Goal: Task Accomplishment & Management: Use online tool/utility

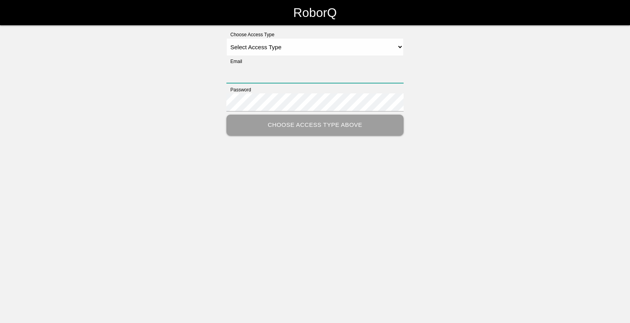
type input "[EMAIL_ADDRESS][DOMAIN_NAME]"
click at [377, 46] on select "Select Access Type Admin Customer Supervisor Worker" at bounding box center [314, 47] width 177 height 18
select select "Worker"
click at [226, 38] on select "Select Access Type Admin Customer Supervisor Worker" at bounding box center [314, 47] width 177 height 18
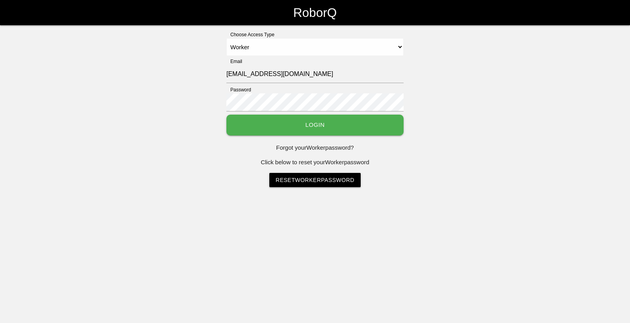
click at [321, 120] on button "Login" at bounding box center [314, 125] width 177 height 21
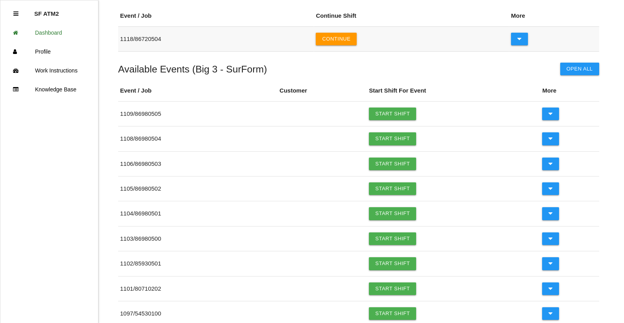
scroll to position [79, 0]
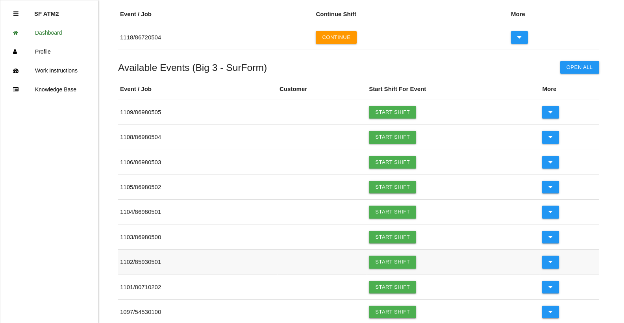
click at [140, 261] on td "1102 / 85930501" at bounding box center [197, 262] width 159 height 25
click at [385, 262] on link "Start Shift" at bounding box center [392, 261] width 47 height 13
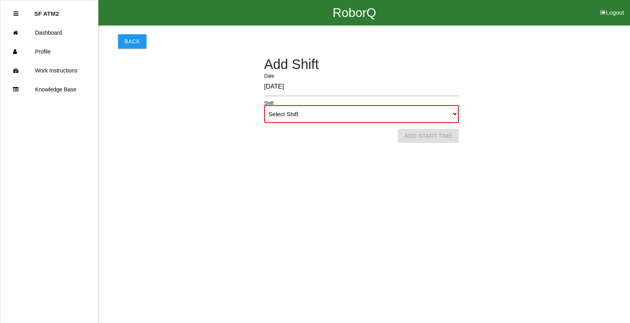
click at [357, 116] on select "Select Shift 1st Shift 2nd Shift 3rd Shift 4th Shift" at bounding box center [361, 114] width 194 height 18
select select "1"
click at [264, 105] on select "Select Shift 1st Shift 2nd Shift 3rd Shift 4th Shift" at bounding box center [361, 114] width 194 height 18
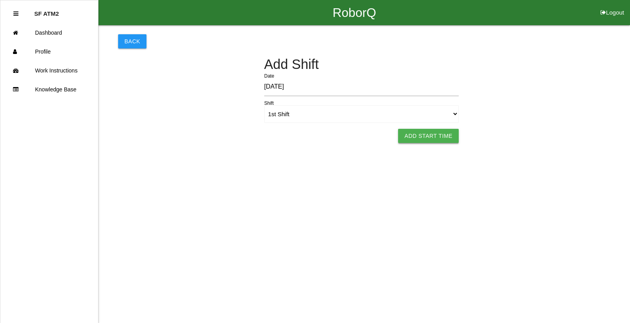
click at [429, 137] on button "Add Start Time" at bounding box center [428, 136] width 61 height 14
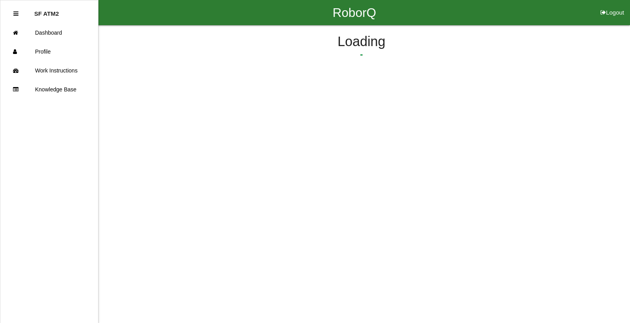
select select "8"
select select "53"
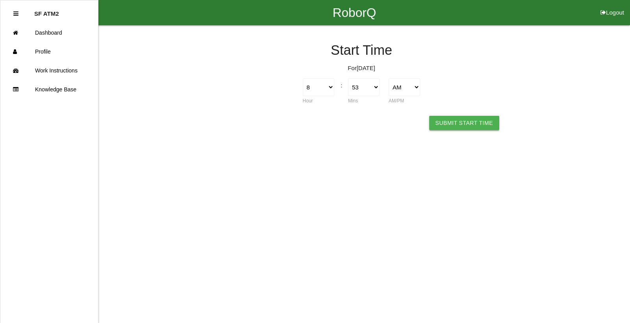
click at [453, 125] on button "Submit Start Time" at bounding box center [464, 123] width 70 height 14
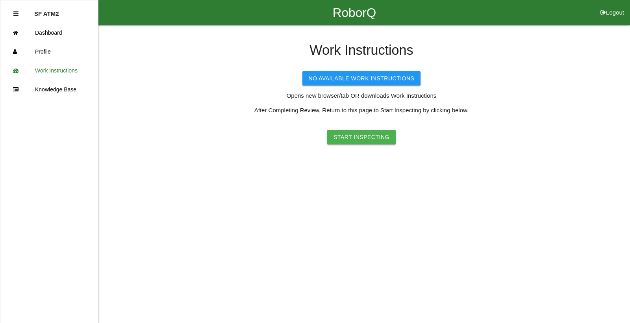
click at [373, 141] on button "Start Inspecting" at bounding box center [361, 137] width 68 height 14
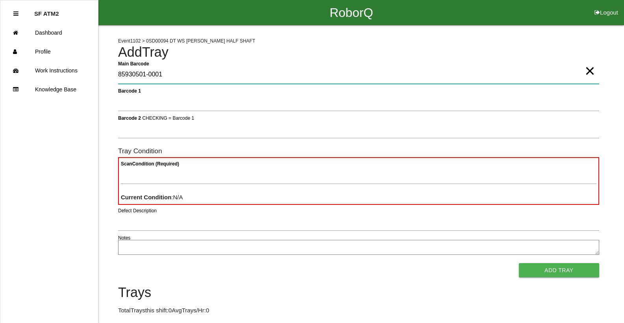
type Barcode "85930501-0001"
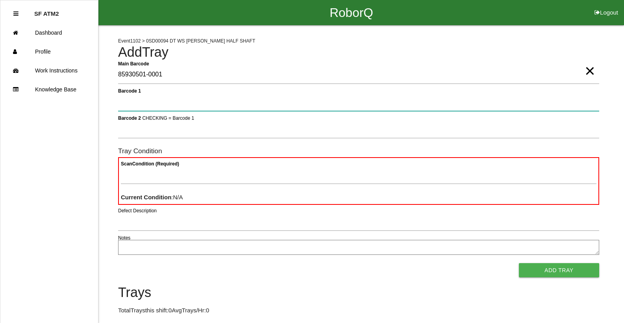
click at [519, 263] on button "Add Tray" at bounding box center [559, 270] width 80 height 14
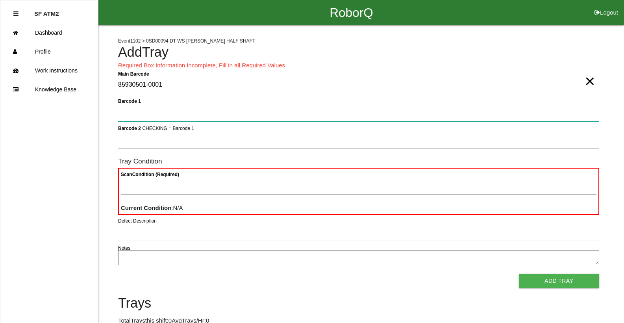
click at [519, 274] on button "Add Tray" at bounding box center [559, 281] width 80 height 14
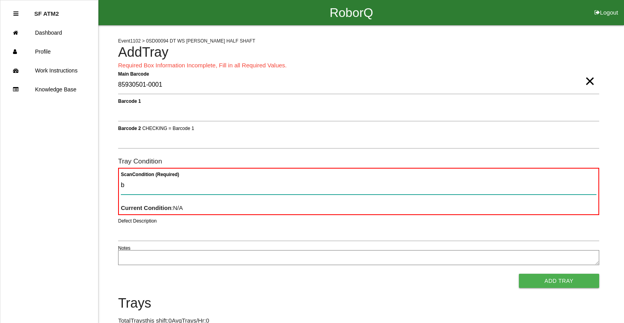
type Condition "ba"
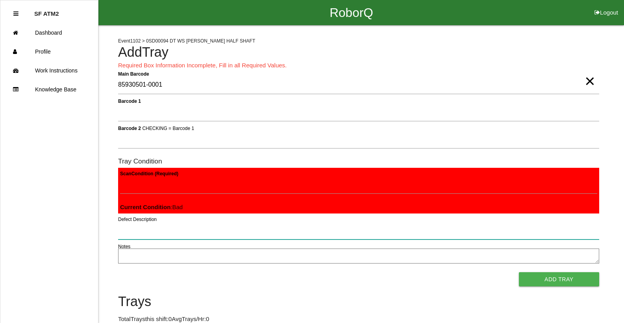
click at [519, 272] on button "Add Tray" at bounding box center [559, 279] width 80 height 14
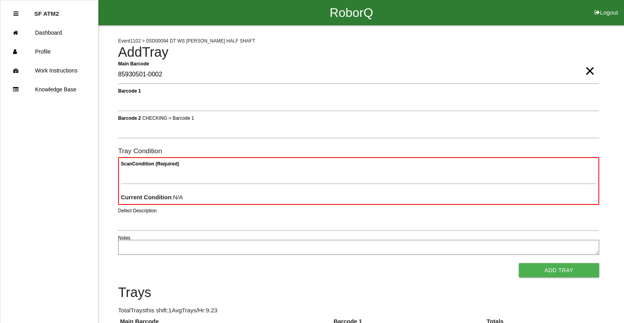
type Barcode "85930501-0002"
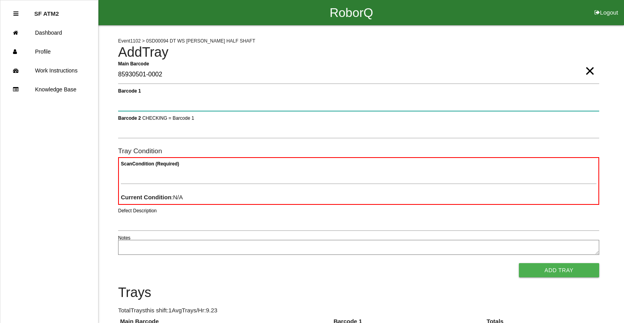
click at [519, 263] on button "Add Tray" at bounding box center [559, 270] width 80 height 14
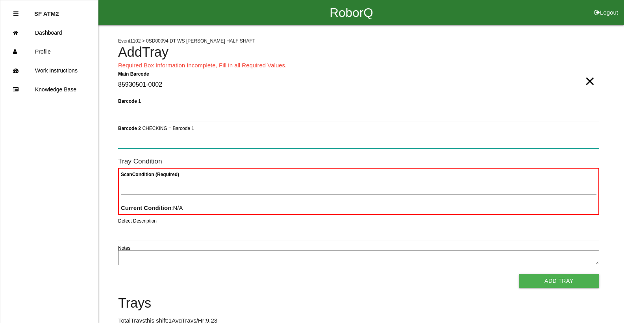
click at [519, 274] on button "Add Tray" at bounding box center [559, 281] width 80 height 14
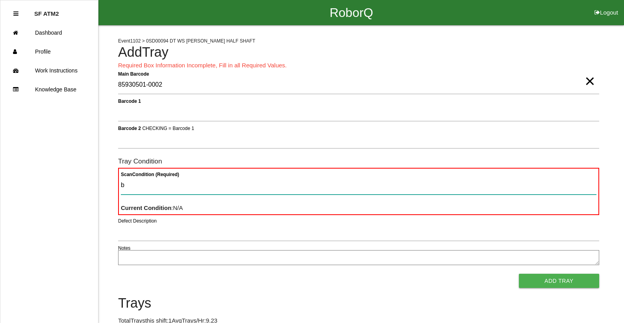
type Condition "ba"
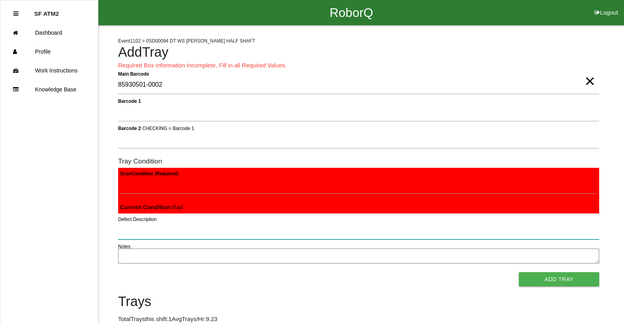
click at [519, 272] on button "Add Tray" at bounding box center [559, 279] width 80 height 14
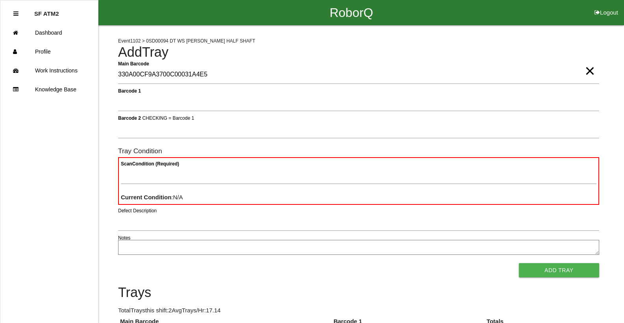
type Barcode "330A00CF9A3700C00031A4E5"
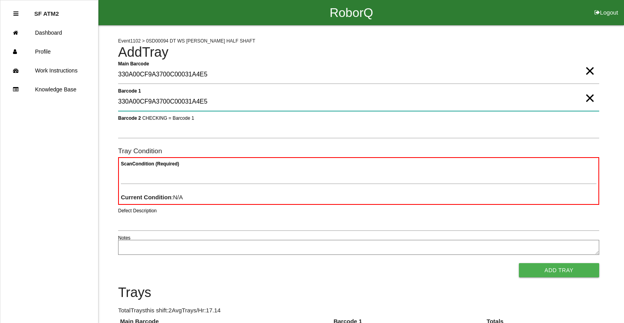
type 1 "330A00CF9A3700C00031A4E5"
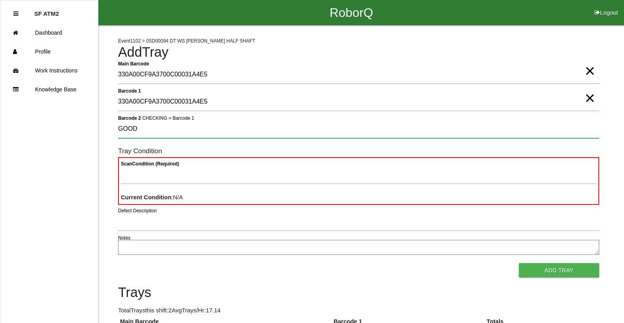
type 2 "GOOD"
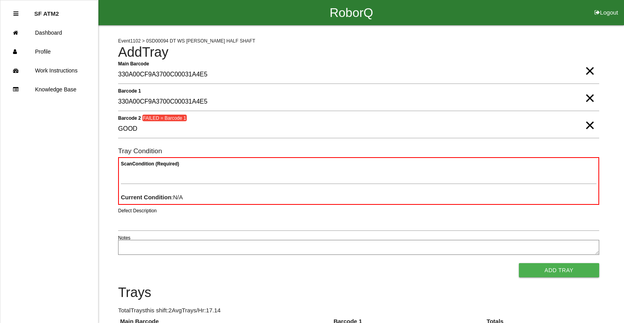
click at [591, 125] on span "×" at bounding box center [590, 117] width 10 height 16
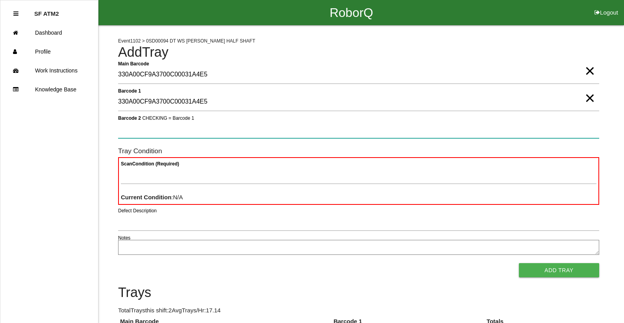
click at [298, 130] on 2 "Barcode 2 CHECKING = Barcode 1" at bounding box center [358, 129] width 481 height 18
click at [519, 263] on button "Add Tray" at bounding box center [559, 270] width 80 height 14
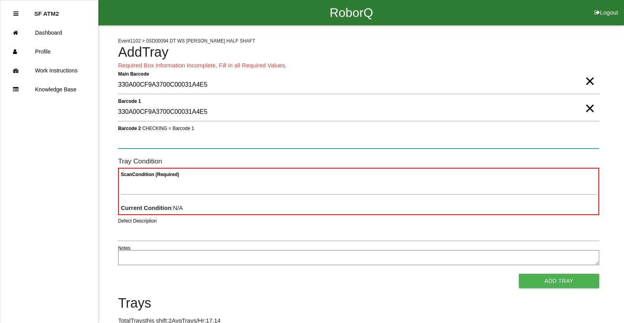
click at [579, 131] on 2 "Barcode 2 CHECKING = Barcode 1" at bounding box center [358, 139] width 481 height 18
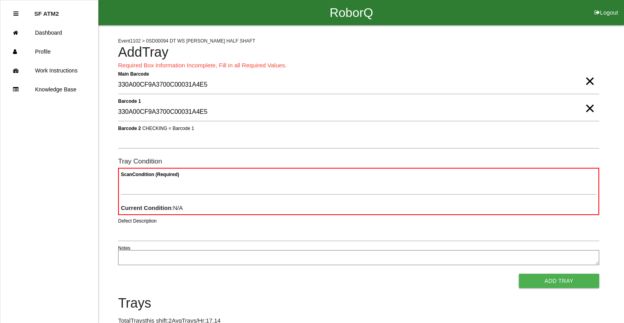
click at [587, 108] on span "×" at bounding box center [590, 101] width 10 height 16
click at [594, 80] on span "×" at bounding box center [590, 73] width 10 height 16
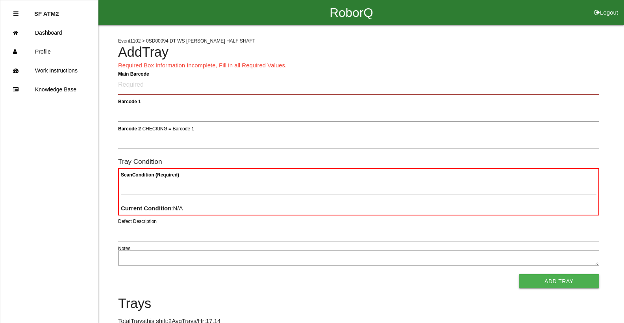
click at [502, 76] on Barcode "Main Barcode" at bounding box center [358, 85] width 481 height 19
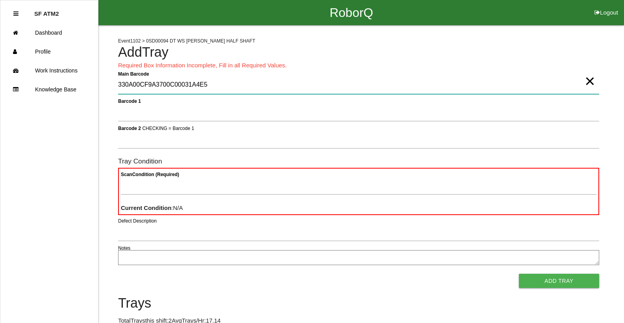
type Barcode "330A00CF9A3700C00031A4E5"
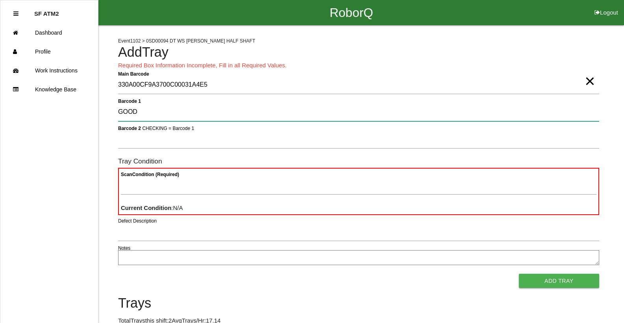
type 1 "GOOD"
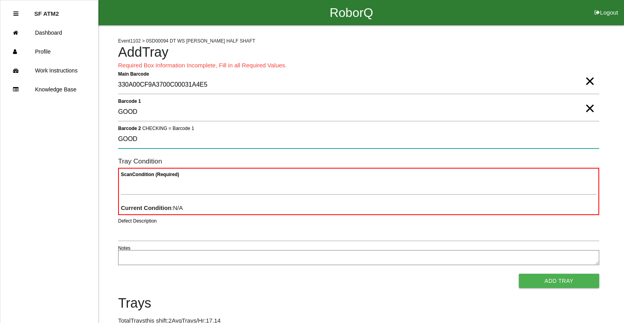
type 2 "GOOD"
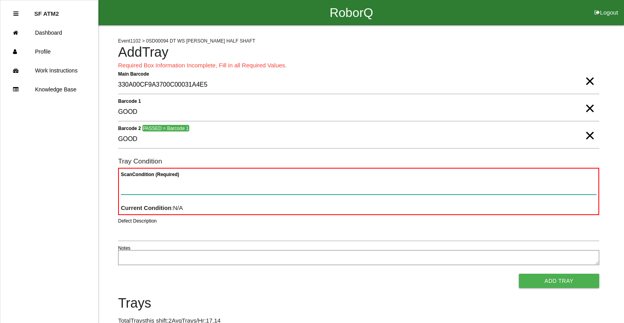
click at [519, 274] on button "Add Tray" at bounding box center [559, 281] width 80 height 14
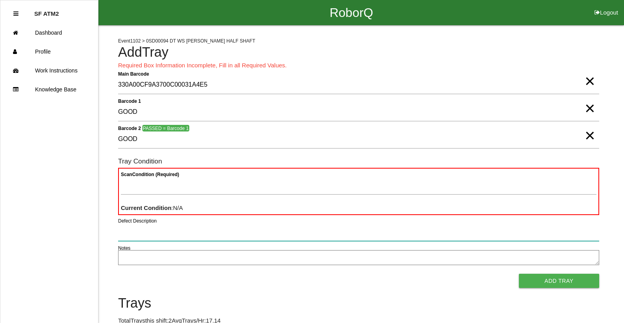
click at [519, 274] on button "Add Tray" at bounding box center [559, 281] width 80 height 14
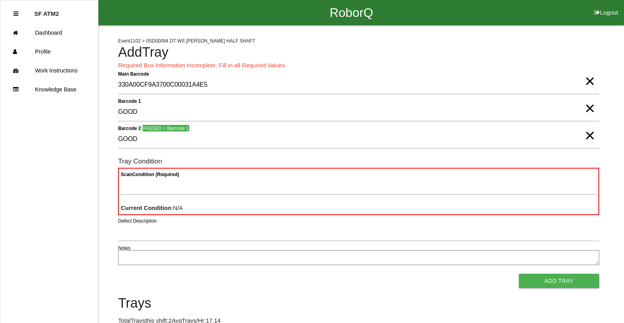
click at [585, 135] on span "×" at bounding box center [590, 128] width 10 height 16
click at [585, 108] on span "×" at bounding box center [590, 101] width 10 height 16
click at [592, 81] on span "×" at bounding box center [590, 73] width 10 height 16
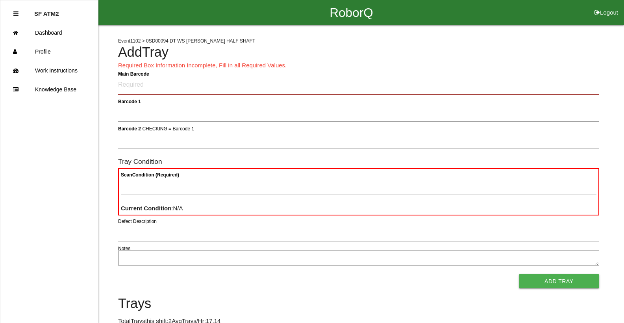
click at [549, 77] on Barcode "Main Barcode" at bounding box center [358, 85] width 481 height 19
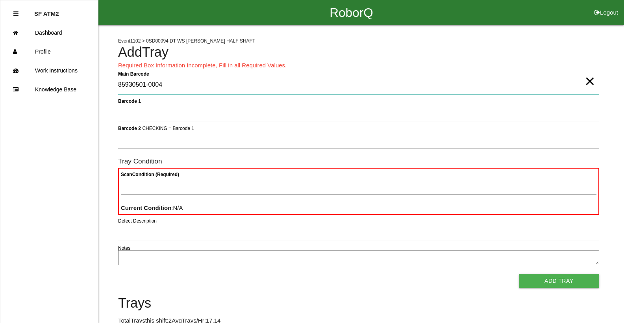
type Barcode "85930501-0004"
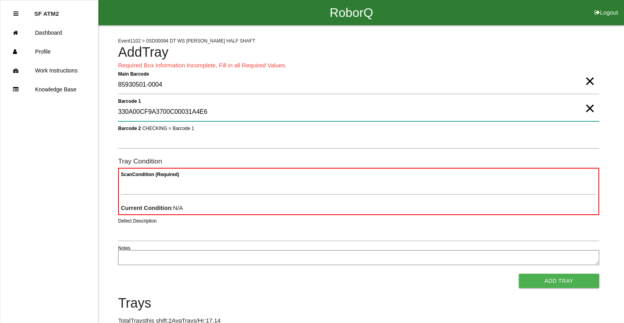
type 1 "330A00CF9A3700C00031A4E6"
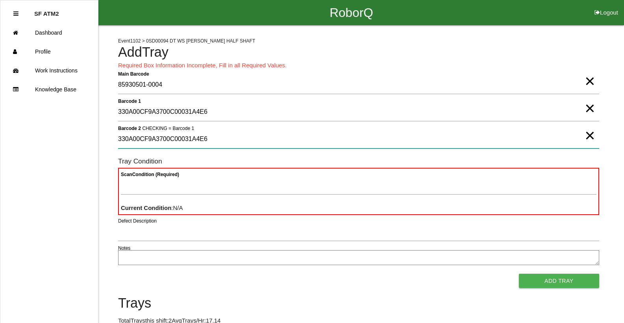
type 2 "330A00CF9A3700C00031A4E6"
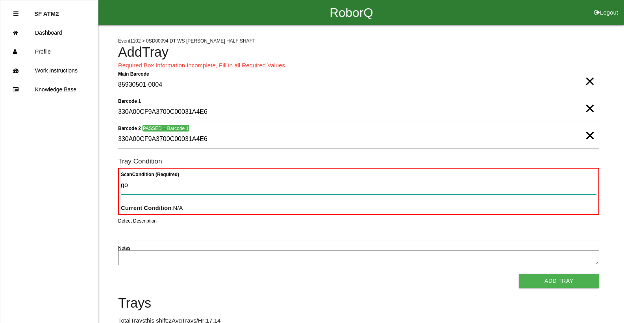
type Condition "goo"
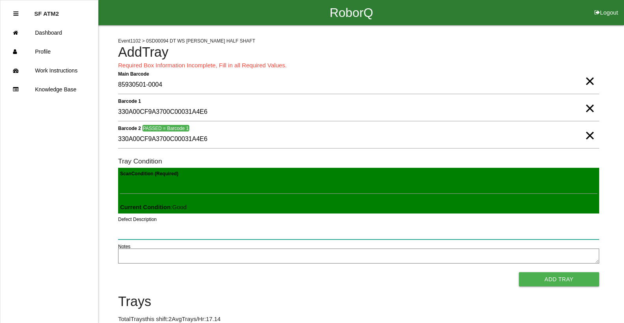
click at [519, 272] on button "Add Tray" at bounding box center [559, 279] width 80 height 14
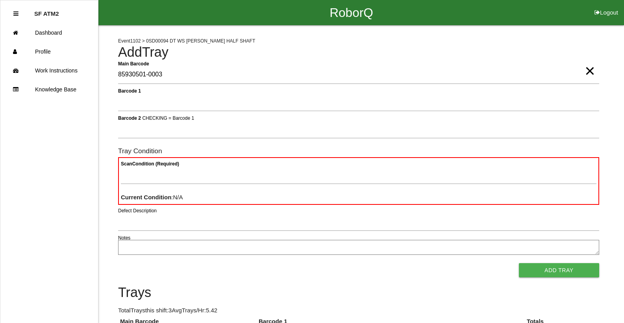
type Barcode "85930501-0003"
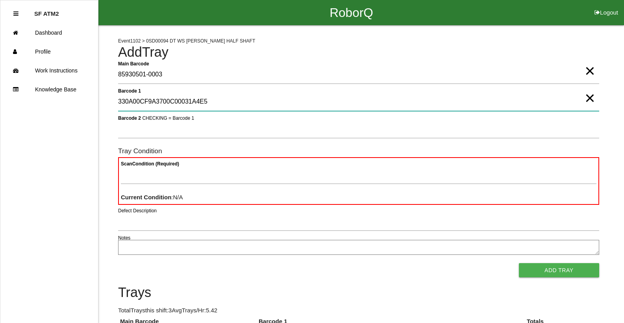
type 1 "330A00CF9A3700C00031A4E5"
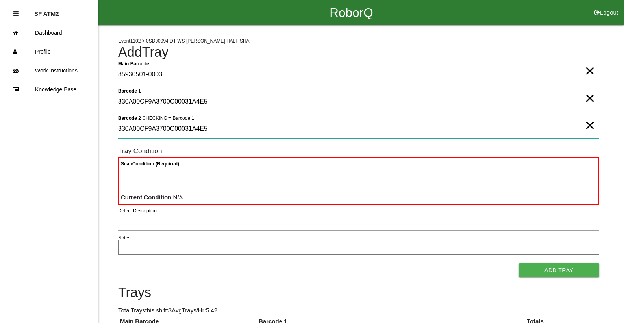
type 2 "330A00CF9A3700C00031A4E5"
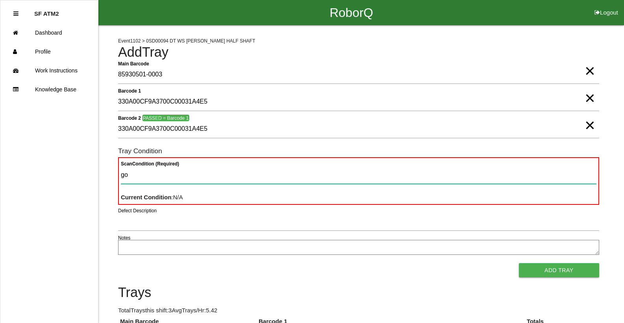
type Condition "goo"
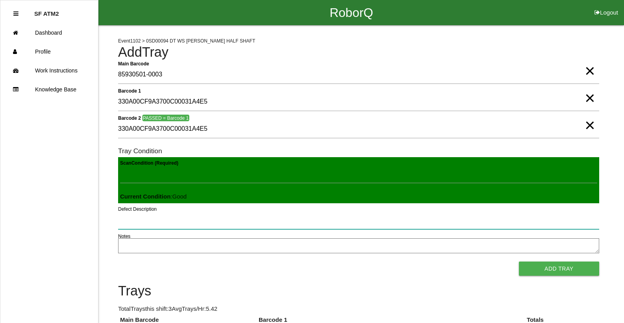
click at [519, 261] on button "Add Tray" at bounding box center [559, 268] width 80 height 14
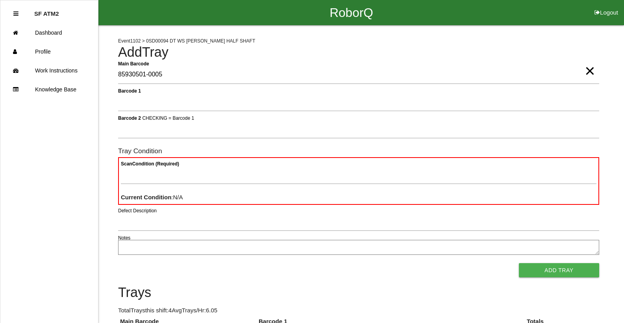
type Barcode "85930501-0005"
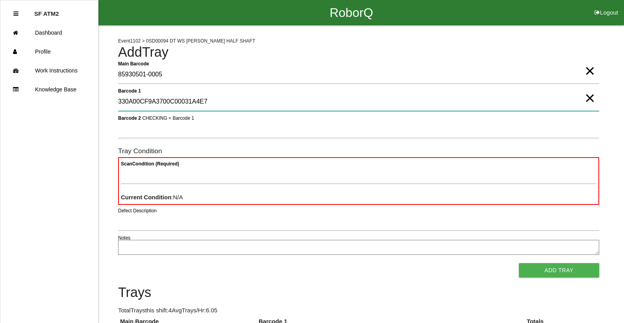
type 1 "330A00CF9A3700C00031A4E7"
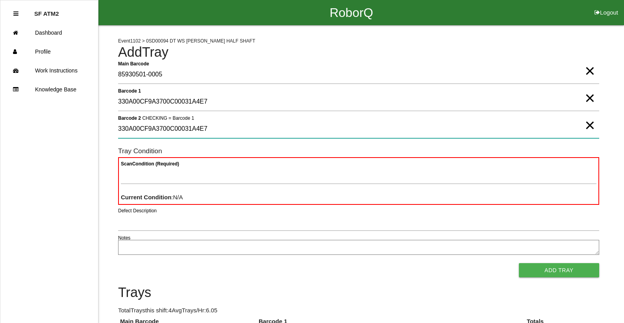
type 2 "330A00CF9A3700C00031A4E7"
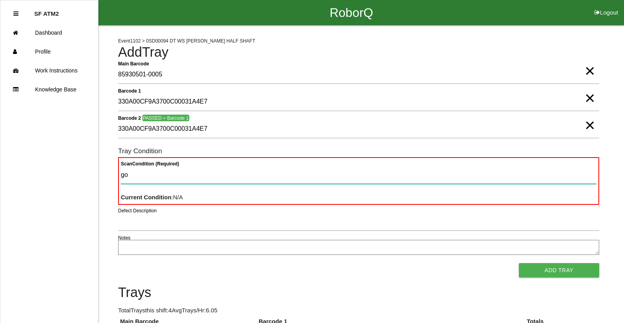
type Condition "goo"
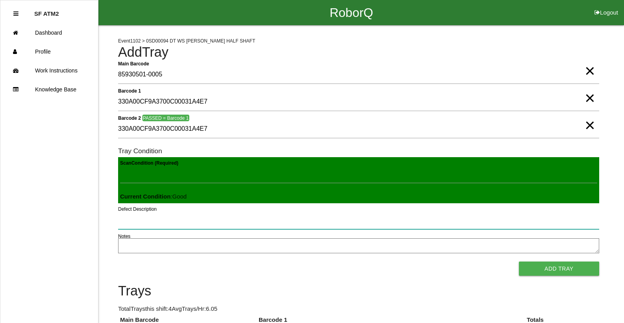
click at [519, 261] on button "Add Tray" at bounding box center [559, 268] width 80 height 14
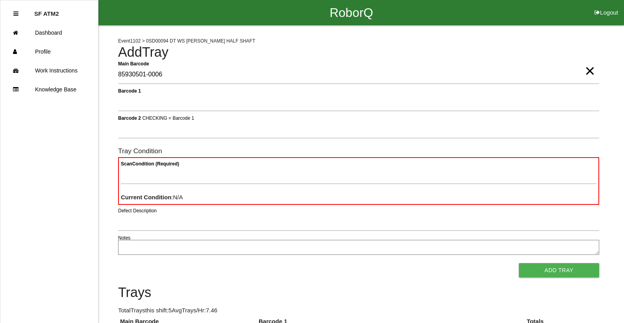
type Barcode "85930501-0006"
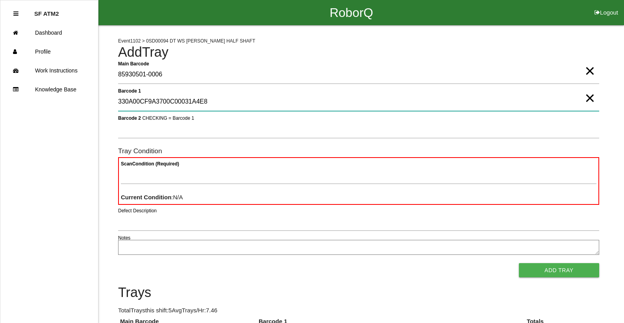
type 1 "330A00CF9A3700C00031A4E8"
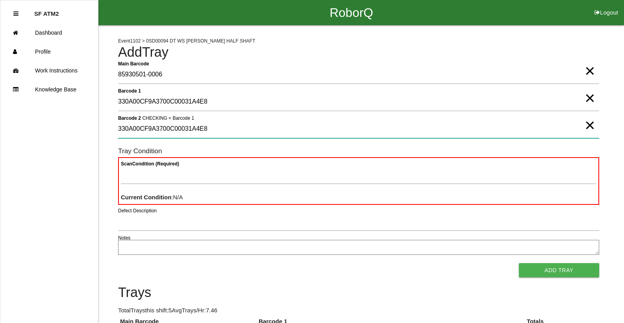
type 2 "330A00CF9A3700C00031A4E8"
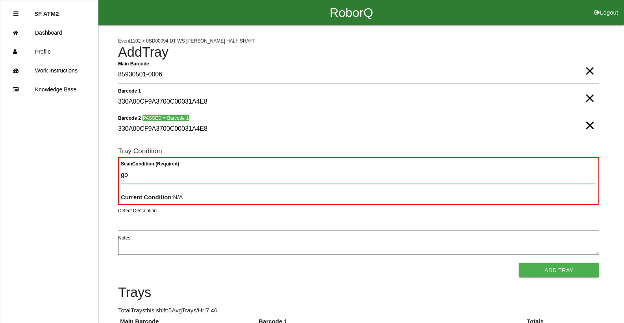
type Condition "goo"
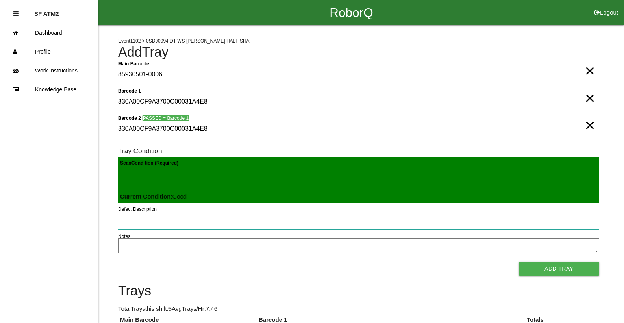
click at [519, 261] on button "Add Tray" at bounding box center [559, 268] width 80 height 14
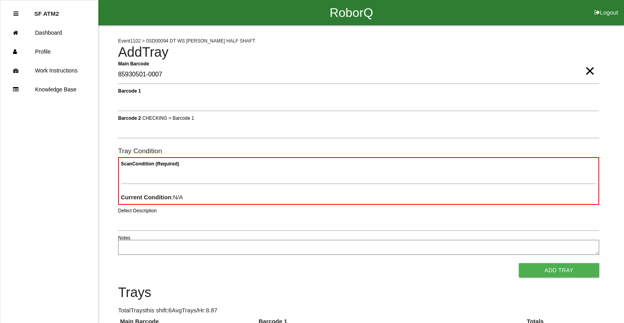
type Barcode "85930501-0007"
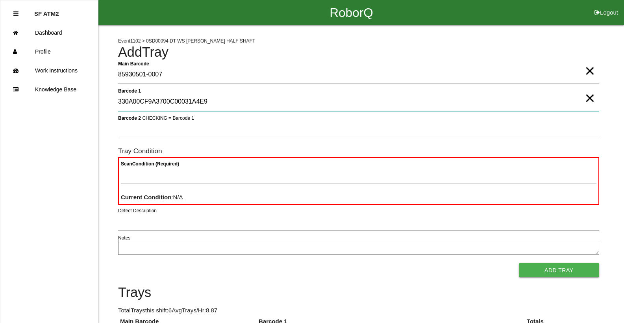
type 1 "330A00CF9A3700C00031A4E9"
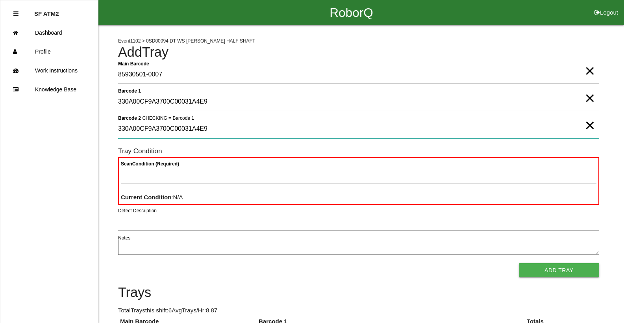
type 2 "330A00CF9A3700C00031A4E9"
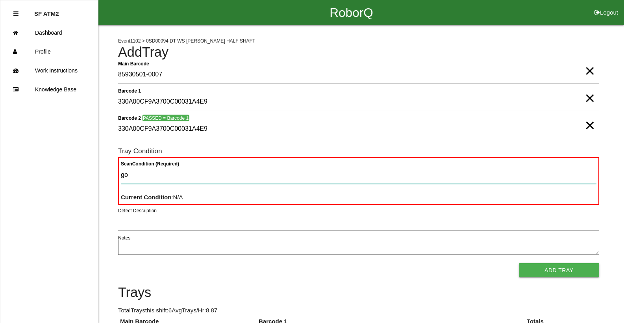
type Condition "goo"
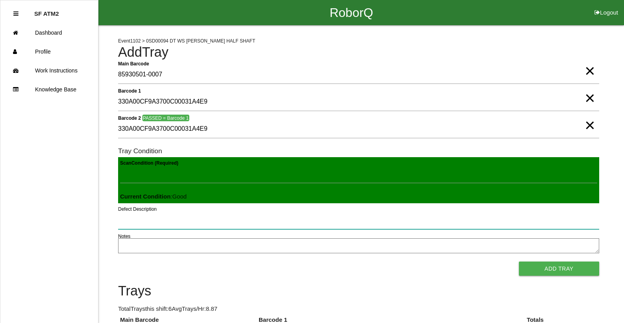
click at [519, 261] on button "Add Tray" at bounding box center [559, 268] width 80 height 14
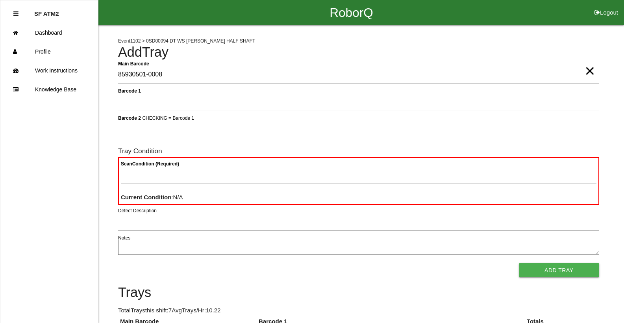
type Barcode "85930501-0008"
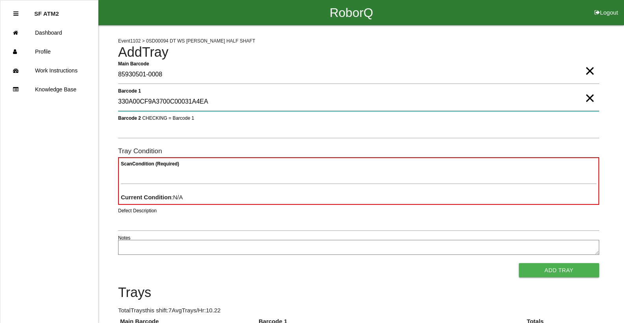
type 1 "330A00CF9A3700C00031A4EA"
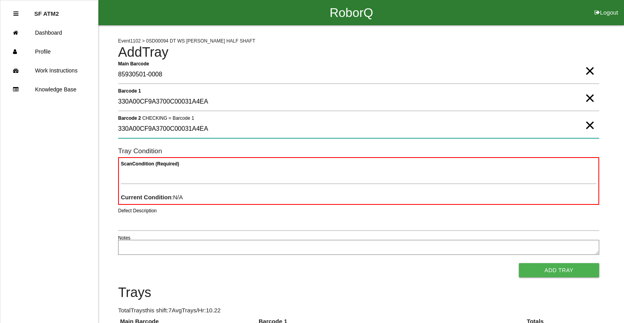
type 2 "330A00CF9A3700C00031A4EA"
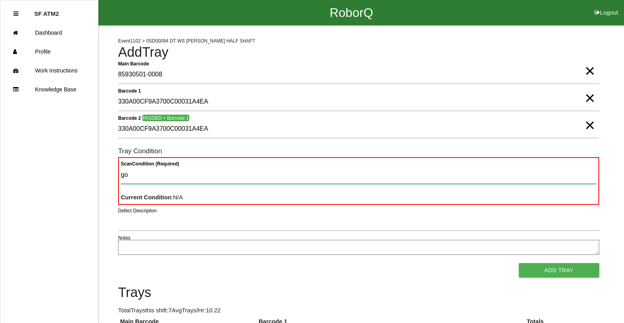
type Condition "goo"
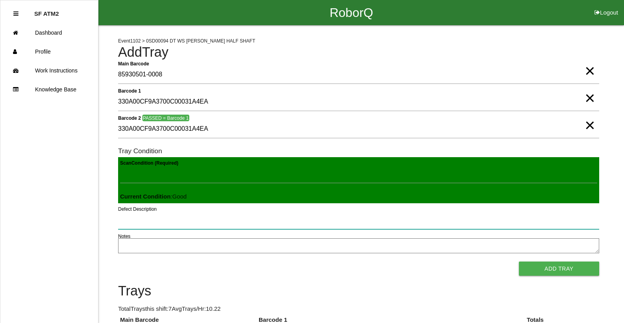
click at [519, 261] on button "Add Tray" at bounding box center [559, 268] width 80 height 14
